Goal: Task Accomplishment & Management: Use online tool/utility

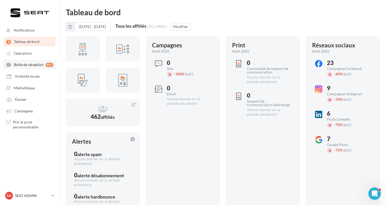
click at [34, 62] on link "Boîte de réception 99+" at bounding box center [29, 65] width 53 height 10
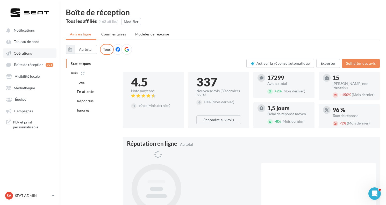
click at [34, 56] on link "Opérations" at bounding box center [29, 52] width 53 height 9
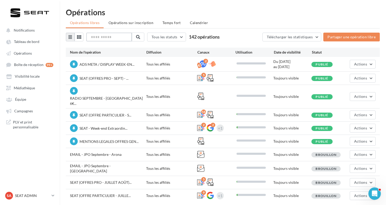
click at [112, 38] on input "text" at bounding box center [109, 37] width 46 height 9
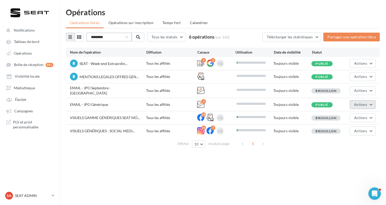
type input "*********"
click at [354, 105] on button "Actions" at bounding box center [362, 104] width 26 height 9
click at [344, 114] on button "Editer" at bounding box center [349, 116] width 52 height 13
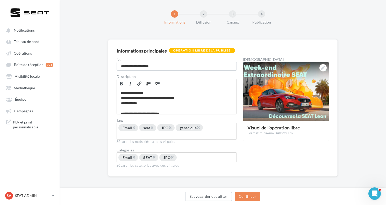
scroll to position [6, 0]
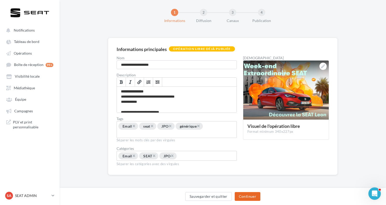
click at [245, 196] on button "Continuer" at bounding box center [247, 196] width 26 height 9
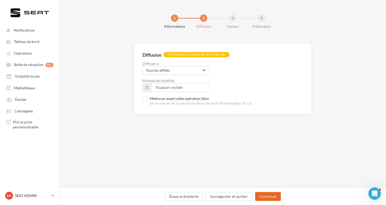
click at [266, 197] on button "Continuer" at bounding box center [268, 196] width 26 height 9
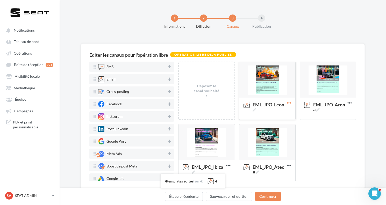
click at [290, 102] on icon at bounding box center [288, 103] width 13 height 13
click at [296, 114] on button "Editer" at bounding box center [311, 114] width 52 height 13
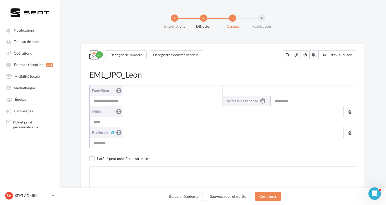
type input "**********"
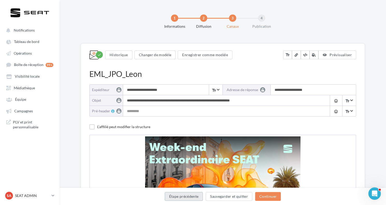
click at [189, 194] on button "Étape précédente" at bounding box center [184, 196] width 38 height 9
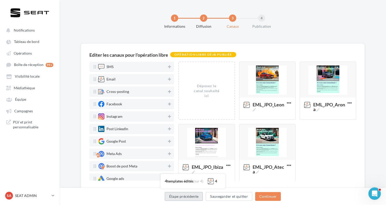
click at [181, 197] on button "Étape précédente" at bounding box center [184, 196] width 38 height 9
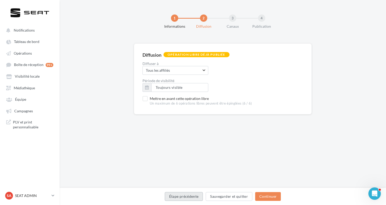
click at [183, 197] on button "Étape précédente" at bounding box center [184, 196] width 38 height 9
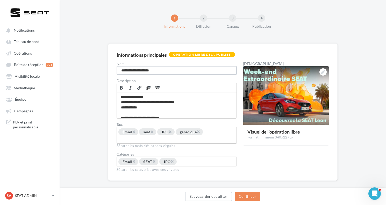
click at [165, 70] on input "**********" at bounding box center [176, 70] width 120 height 9
